Goal: Transaction & Acquisition: Book appointment/travel/reservation

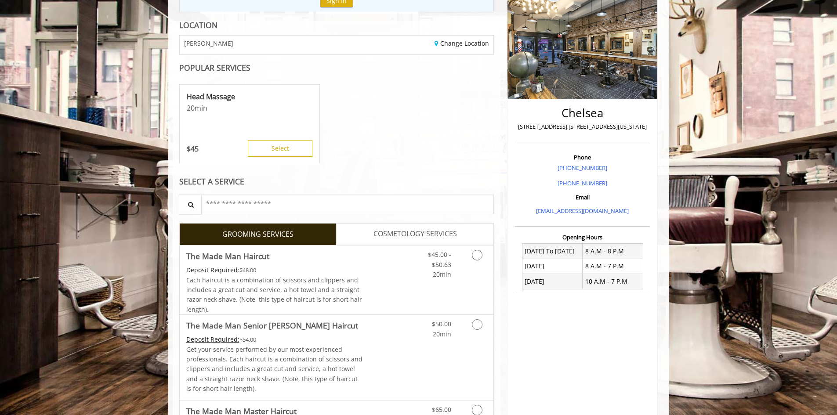
scroll to position [114, 0]
click at [482, 262] on link "Grooming services" at bounding box center [476, 264] width 22 height 34
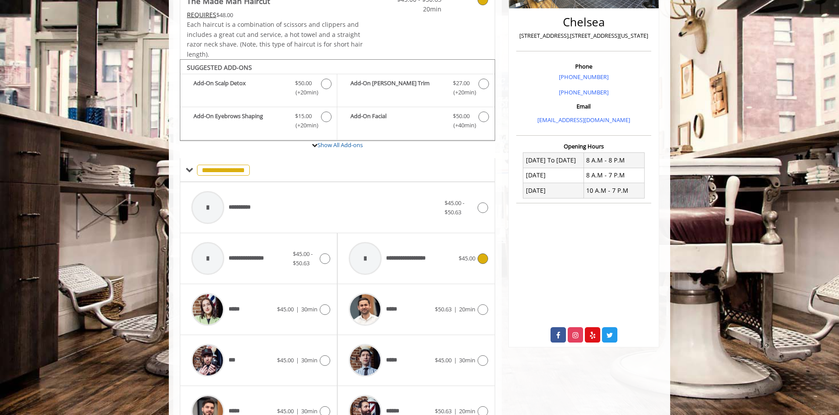
scroll to position [265, 0]
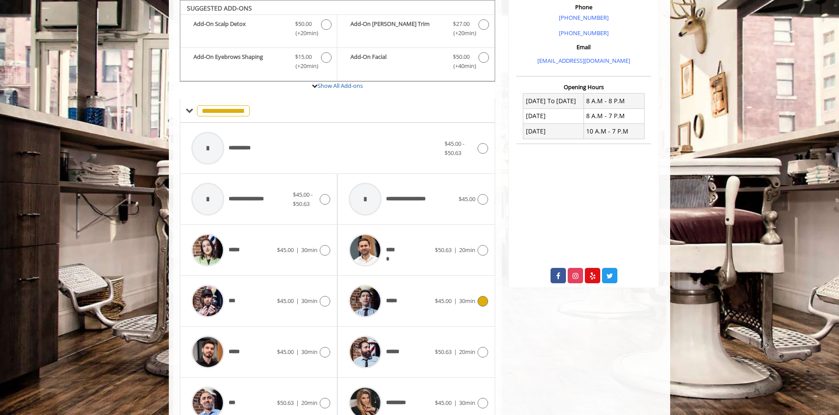
click at [389, 298] on span "*****" at bounding box center [393, 301] width 15 height 9
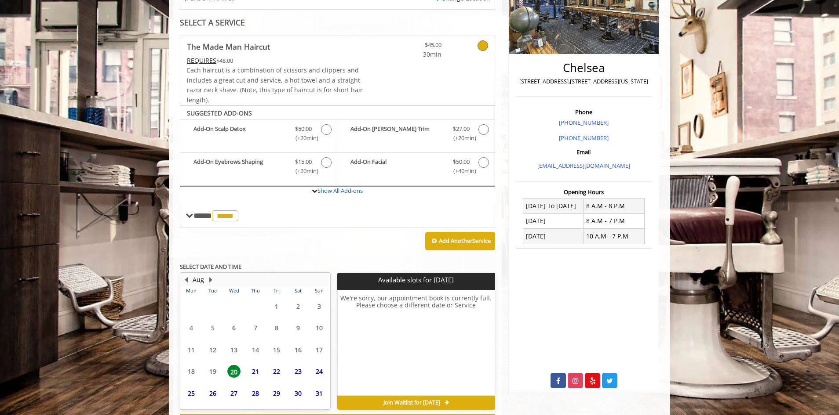
scroll to position [198, 0]
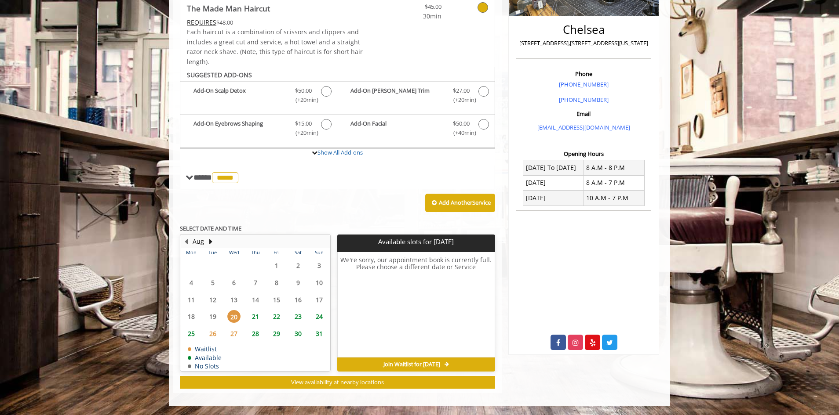
click at [298, 317] on span "23" at bounding box center [297, 316] width 13 height 13
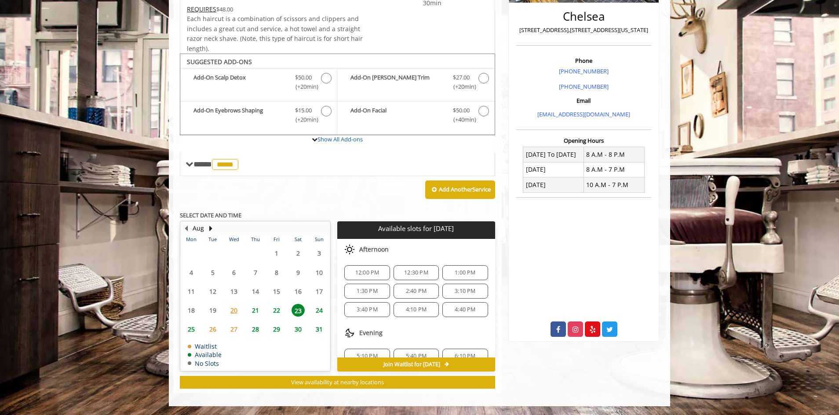
scroll to position [88, 0]
click at [412, 285] on span "2:40 PM" at bounding box center [416, 285] width 21 height 7
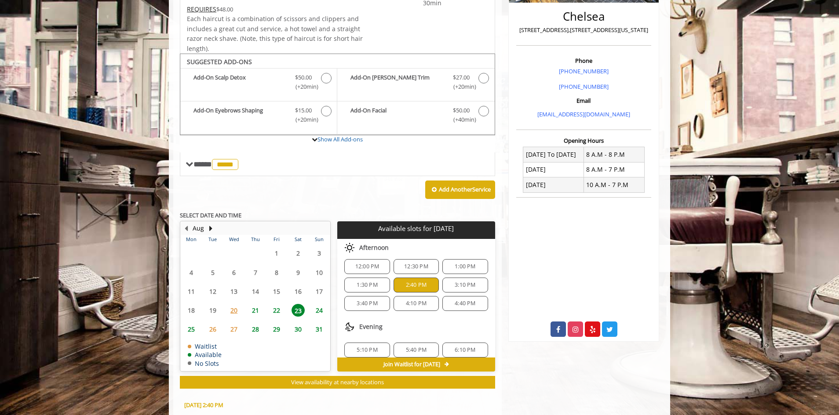
scroll to position [370, 0]
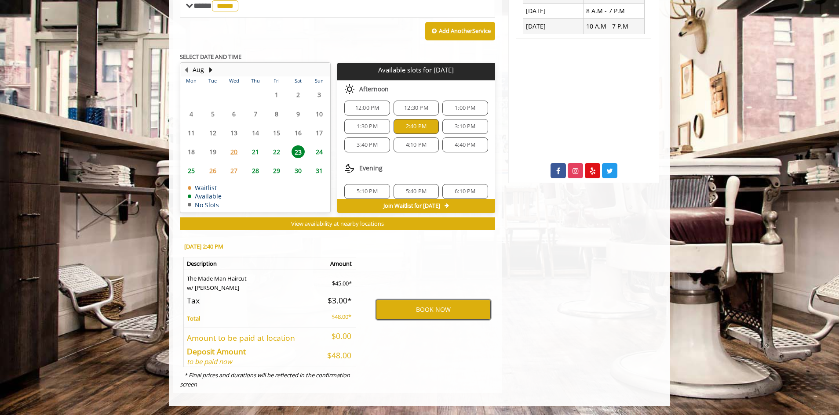
click at [404, 304] on button "BOOK NOW" at bounding box center [433, 310] width 115 height 20
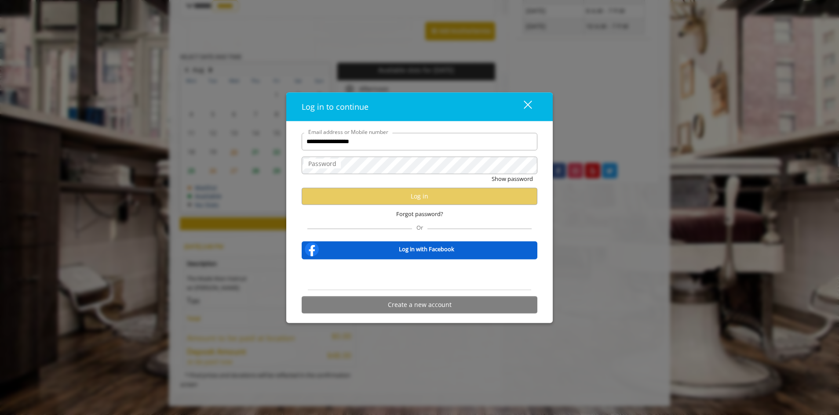
type input "**********"
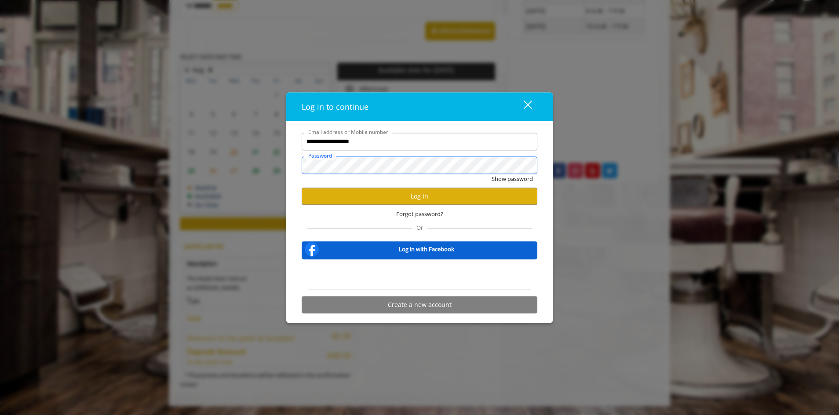
click at [491, 174] on button "Show password" at bounding box center [511, 178] width 41 height 9
click at [415, 199] on button "Log in" at bounding box center [420, 196] width 236 height 17
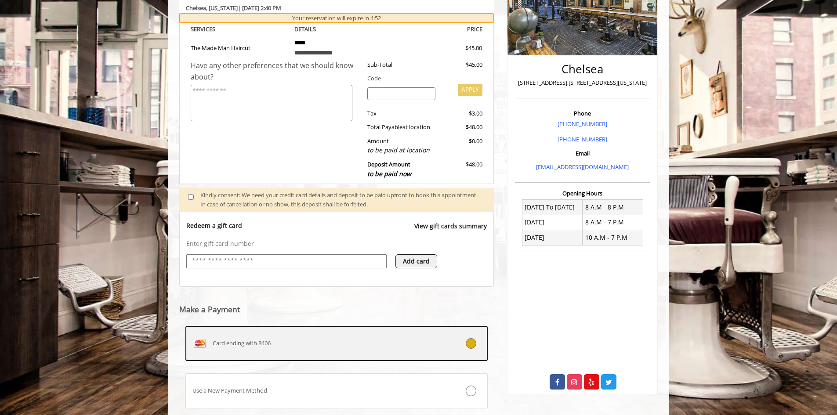
scroll to position [216, 0]
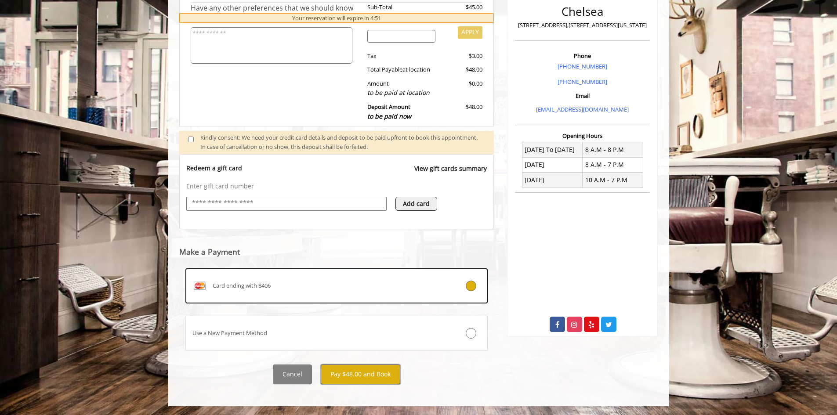
click at [339, 376] on button "Pay $48.00 and Book" at bounding box center [361, 375] width 80 height 20
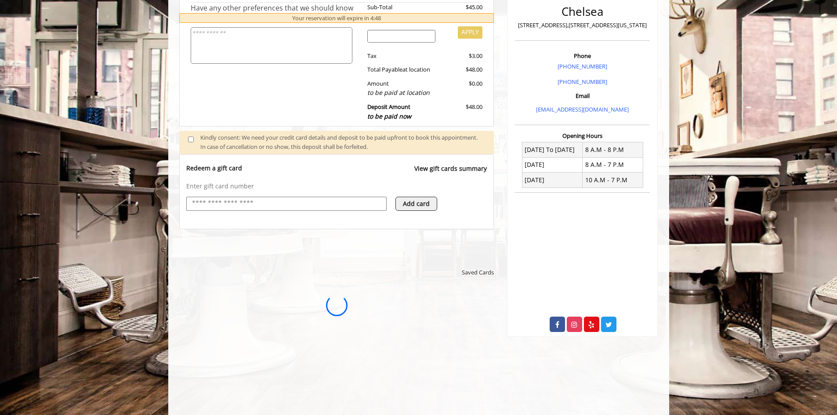
scroll to position [0, 0]
